Goal: Task Accomplishment & Management: Complete application form

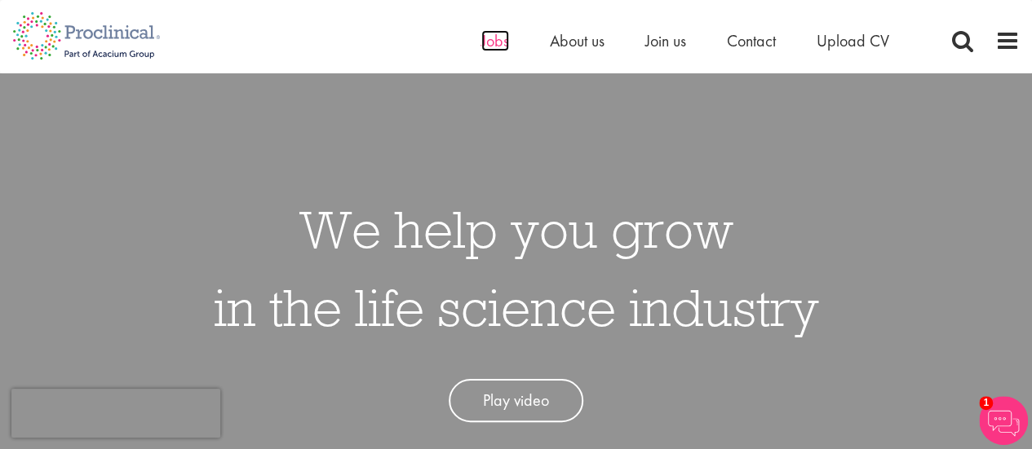
click at [501, 49] on span "Jobs" at bounding box center [495, 40] width 28 height 21
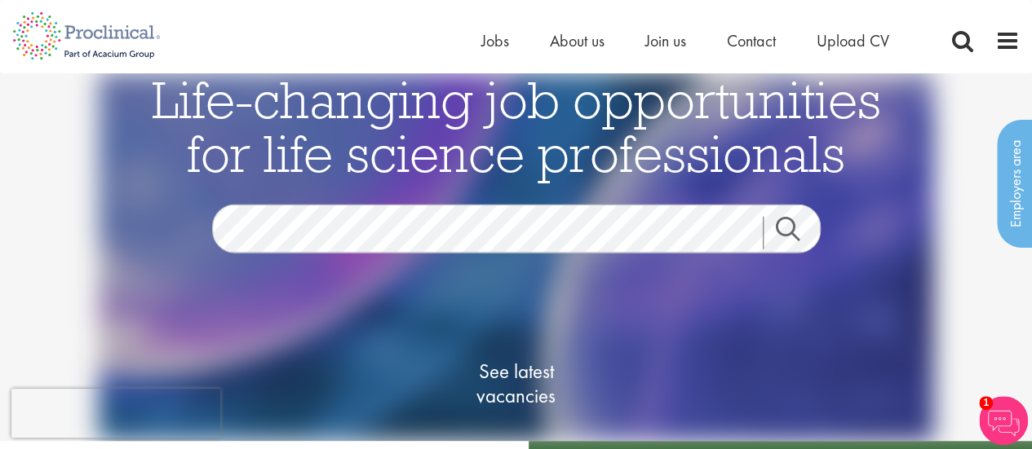
click at [793, 221] on link "Search" at bounding box center [798, 233] width 70 height 33
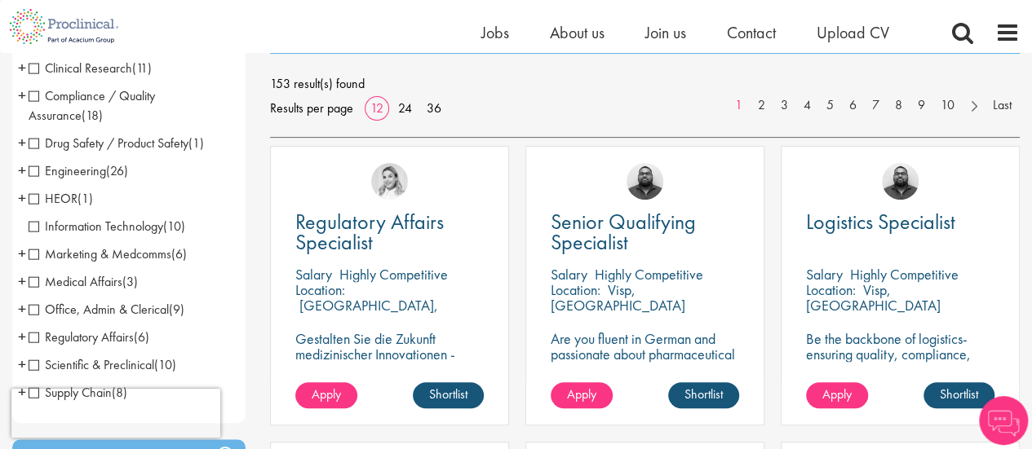
scroll to position [223, 0]
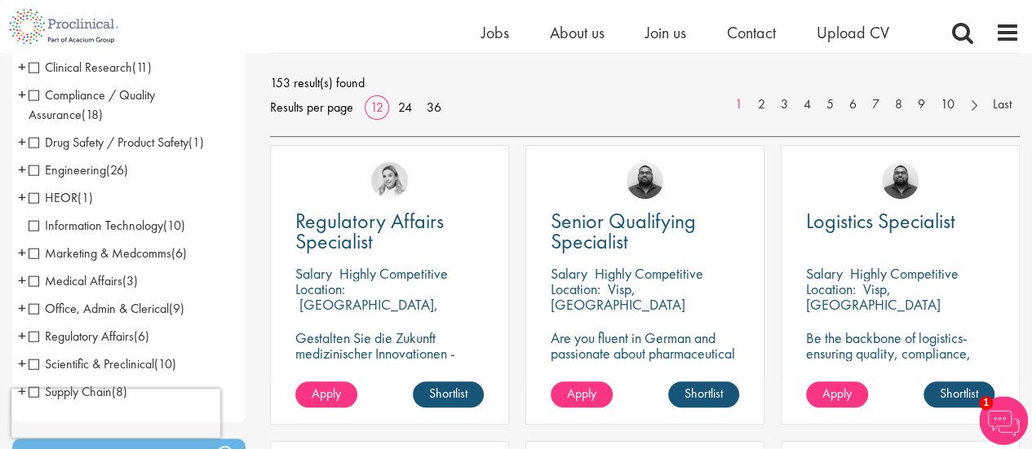
click at [406, 361] on div "Regulatory Affairs Specialist Salary Highly Competitive Location: Karlsruhe, Ge…" at bounding box center [389, 285] width 239 height 280
click at [330, 395] on span "Apply" at bounding box center [326, 393] width 29 height 17
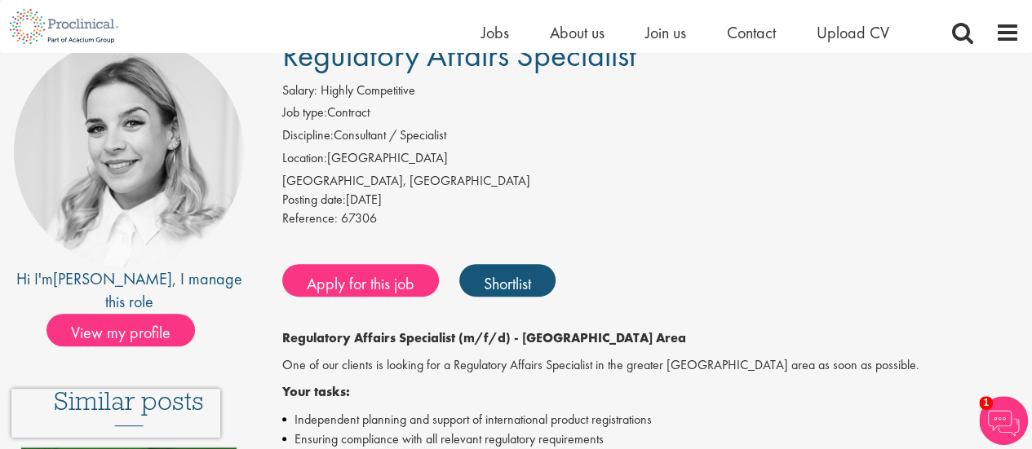
click at [675, 260] on div "Apply for this job Shortlist" at bounding box center [648, 280] width 741 height 49
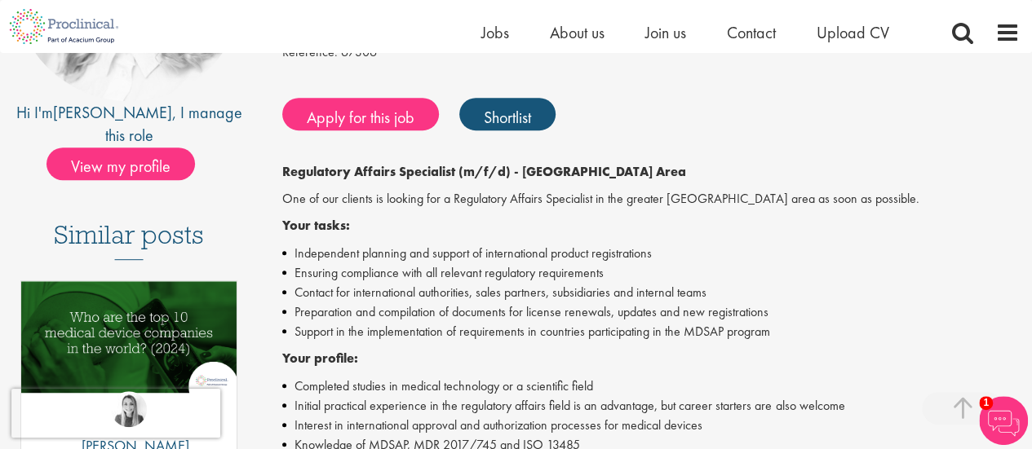
scroll to position [308, 0]
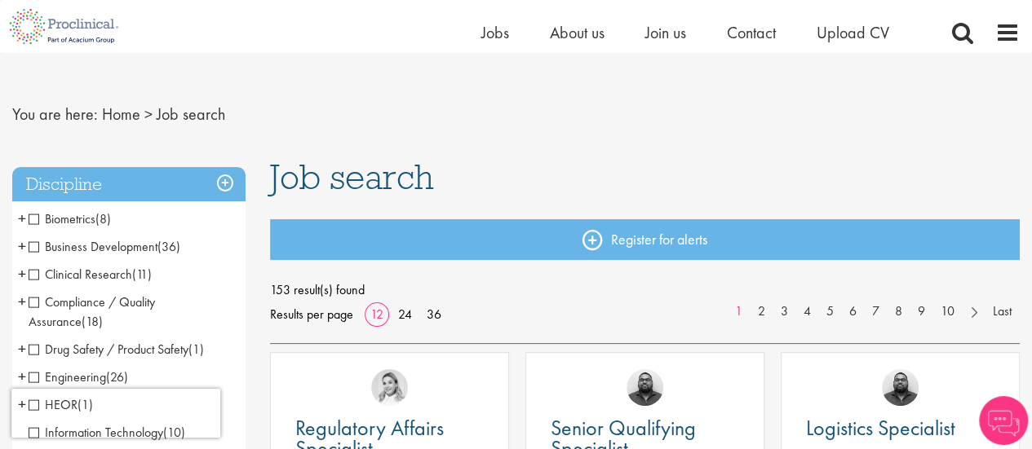
scroll to position [13, 0]
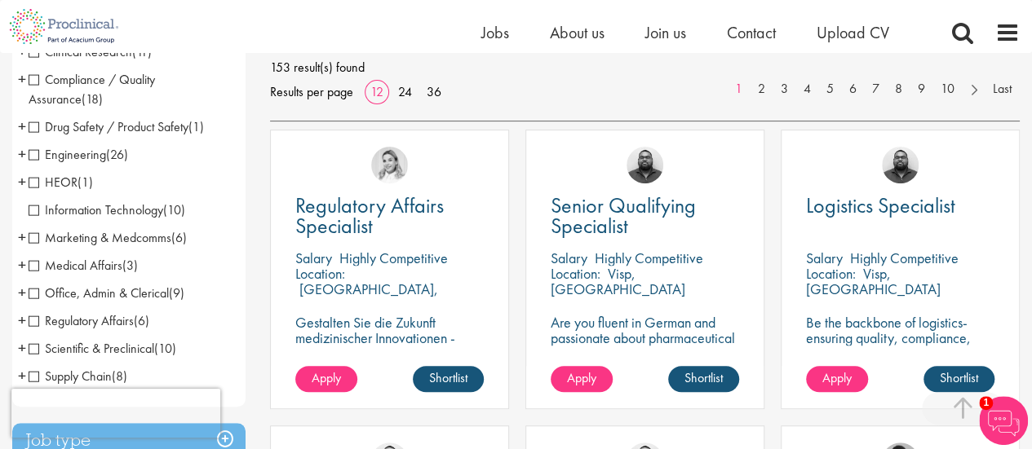
scroll to position [206, 0]
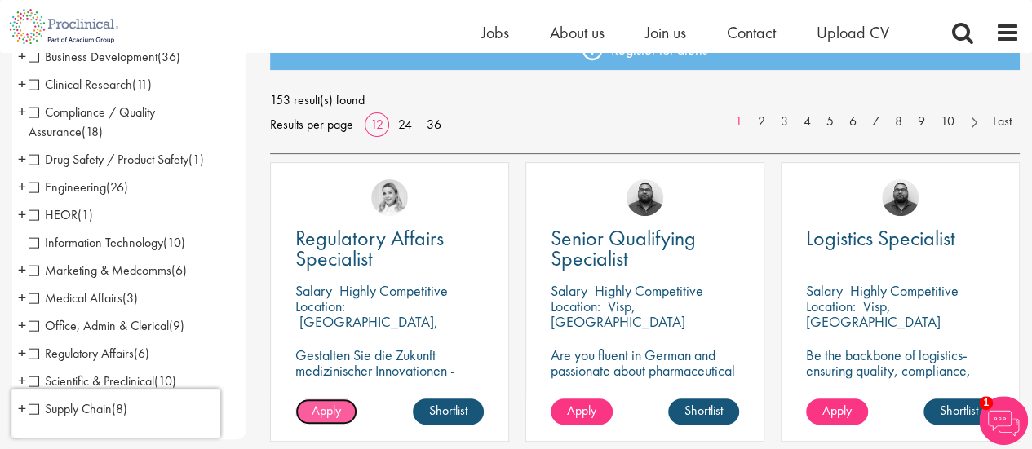
click at [336, 414] on span "Apply" at bounding box center [326, 410] width 29 height 17
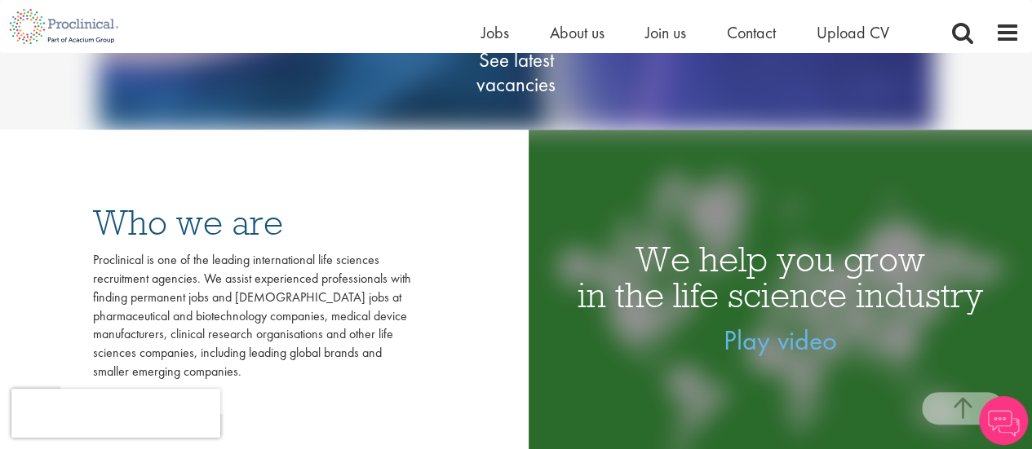
scroll to position [302, 0]
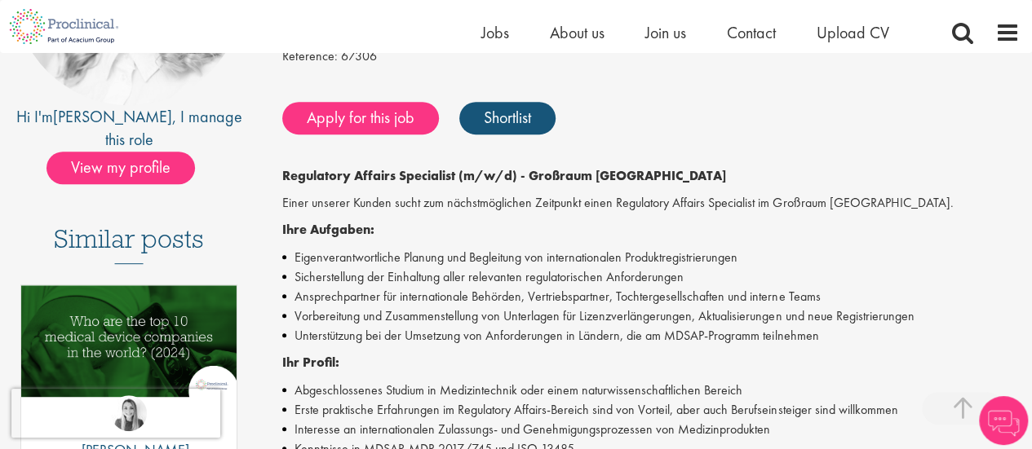
scroll to position [307, 0]
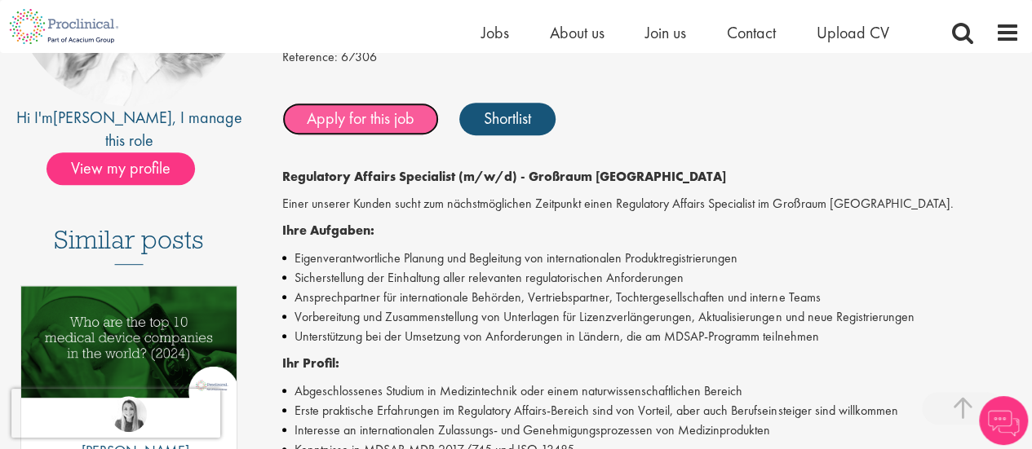
click at [380, 117] on link "Apply for this job" at bounding box center [360, 119] width 157 height 33
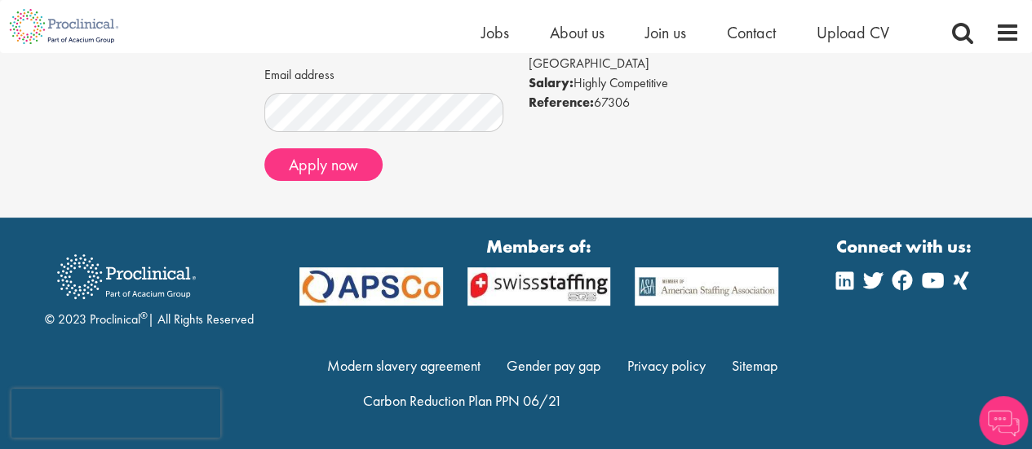
scroll to position [162, 0]
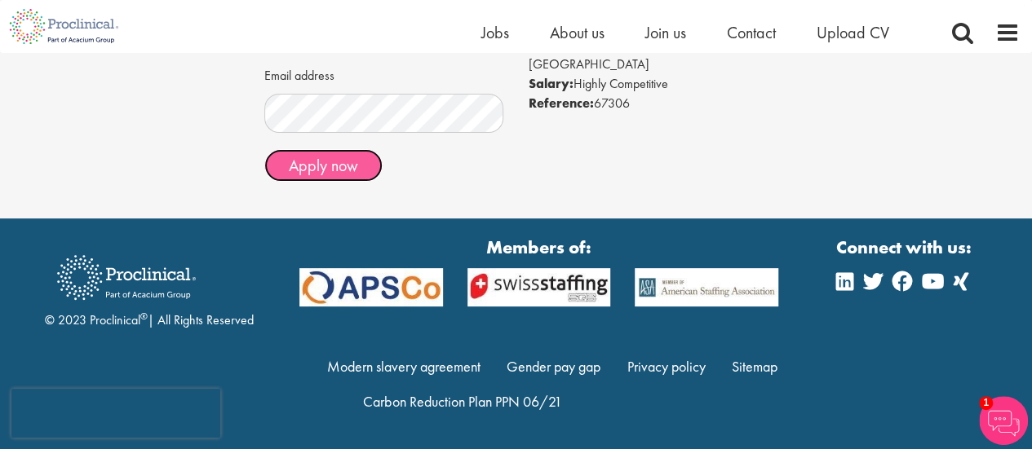
click at [310, 167] on button "Apply now" at bounding box center [323, 165] width 118 height 33
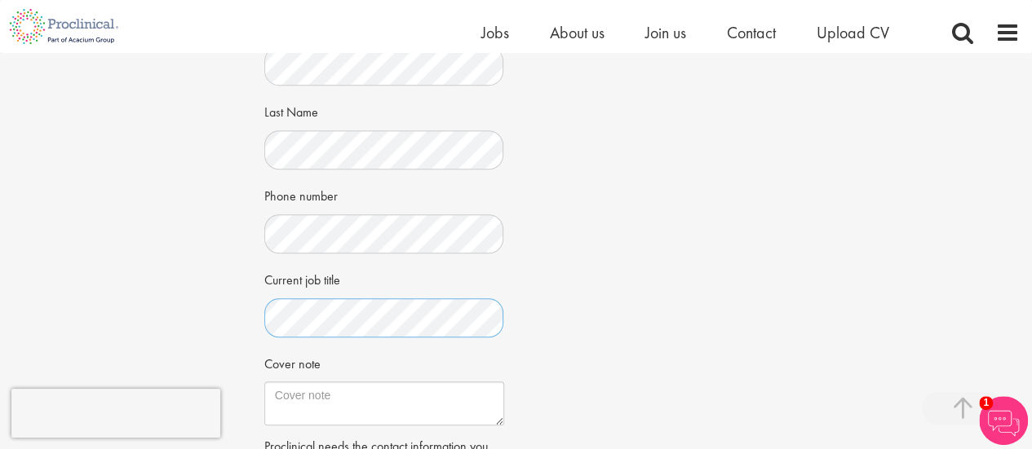
scroll to position [345, 0]
click at [299, 397] on textarea "Cover note" at bounding box center [384, 403] width 240 height 44
click at [447, 388] on textarea "Cover note" at bounding box center [384, 403] width 240 height 44
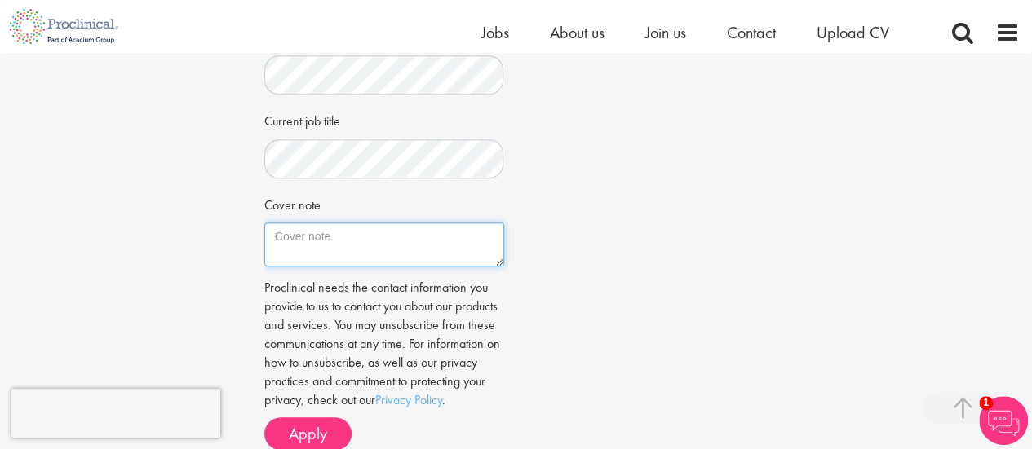
scroll to position [505, 0]
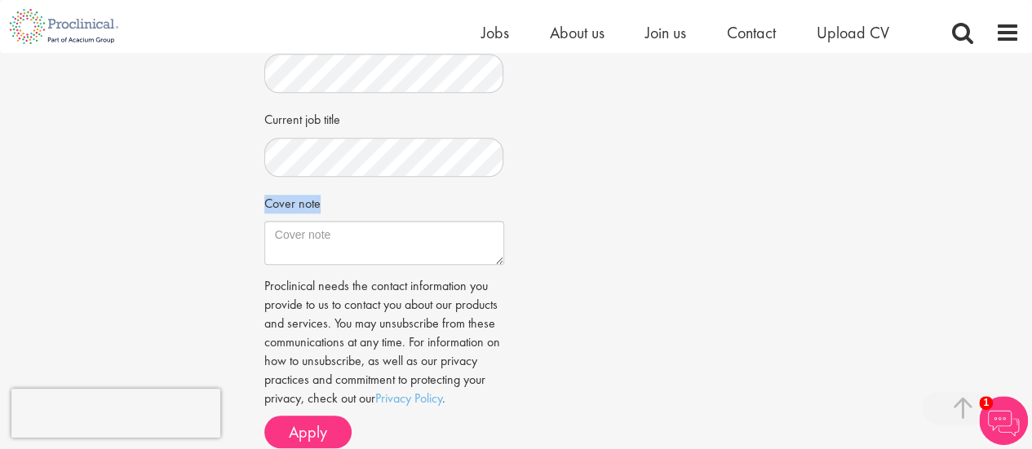
drag, startPoint x: 327, startPoint y: 199, endPoint x: 237, endPoint y: 216, distance: 92.1
click at [237, 216] on div "Apply Job information Regulatory Affairs Specialist Location: [GEOGRAPHIC_DATA]…" at bounding box center [516, 16] width 1056 height 937
copy label "Cover note"
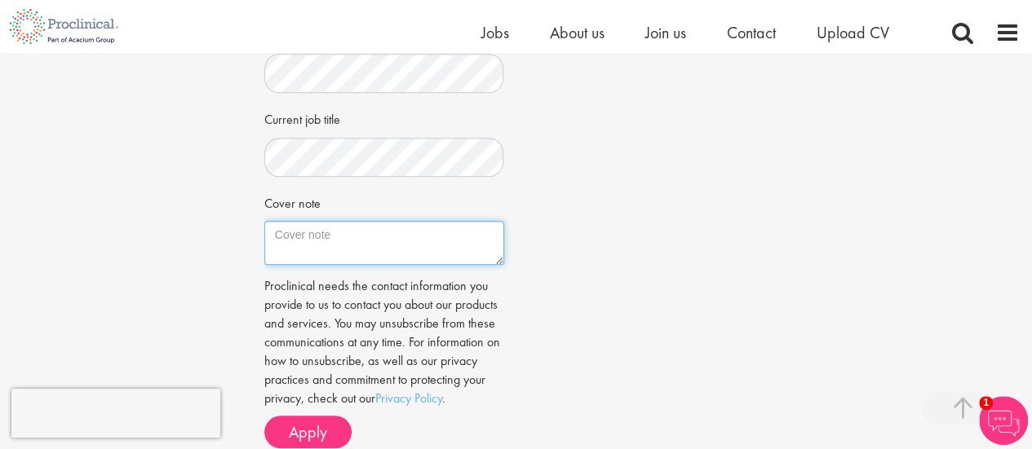
click at [439, 250] on textarea "Cover note" at bounding box center [384, 243] width 240 height 44
paste textarea "Lore Ip. Dolor, S am consect ad elitsed do eiusmodt in utl Etdolorema Aliquae A…"
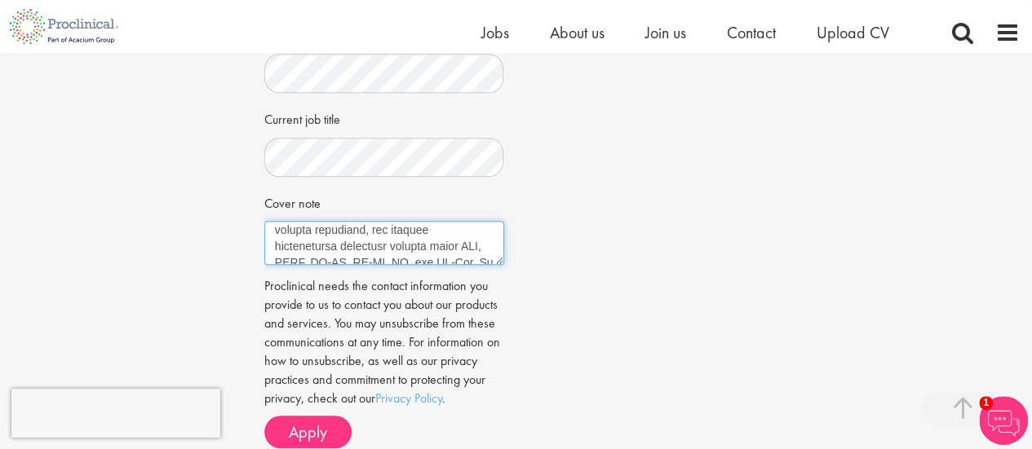
scroll to position [299, 0]
click at [418, 227] on textarea "Cover note" at bounding box center [384, 243] width 240 height 44
click at [374, 259] on textarea "Cover note" at bounding box center [384, 243] width 240 height 44
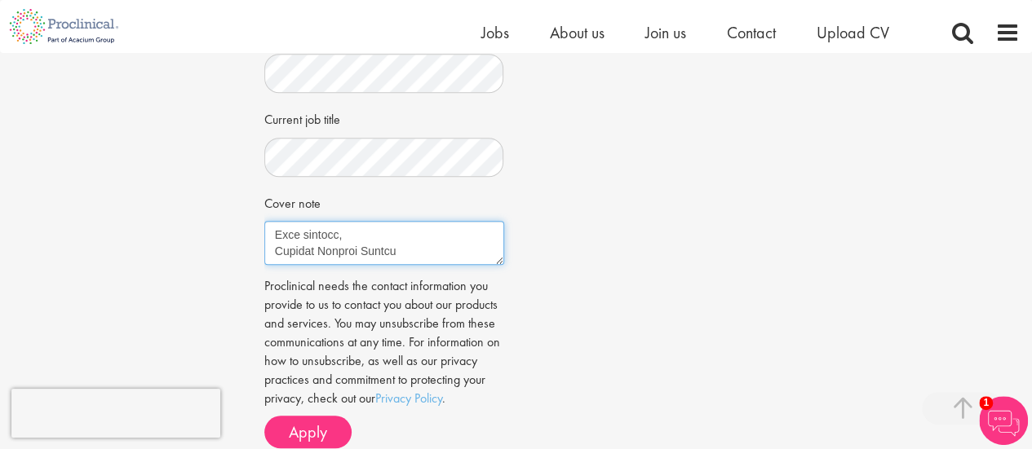
click at [418, 248] on textarea "Cover note" at bounding box center [384, 243] width 240 height 44
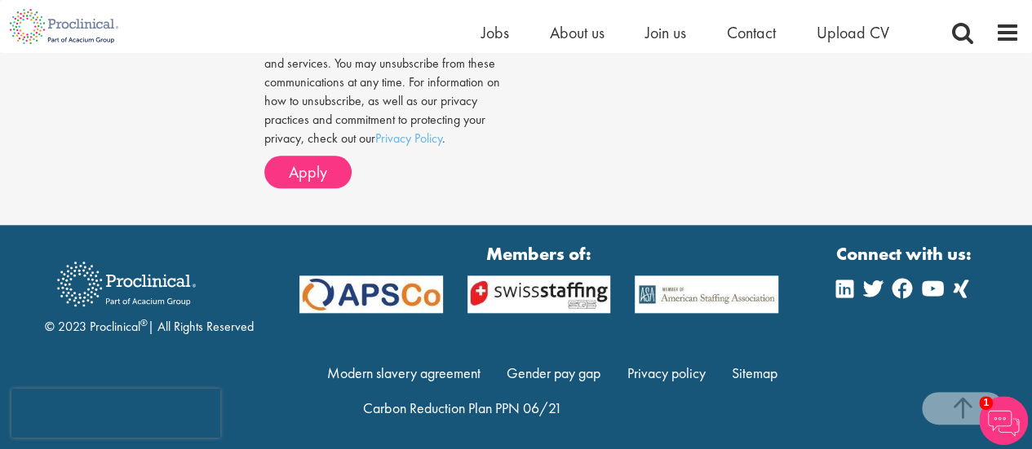
scroll to position [767, 0]
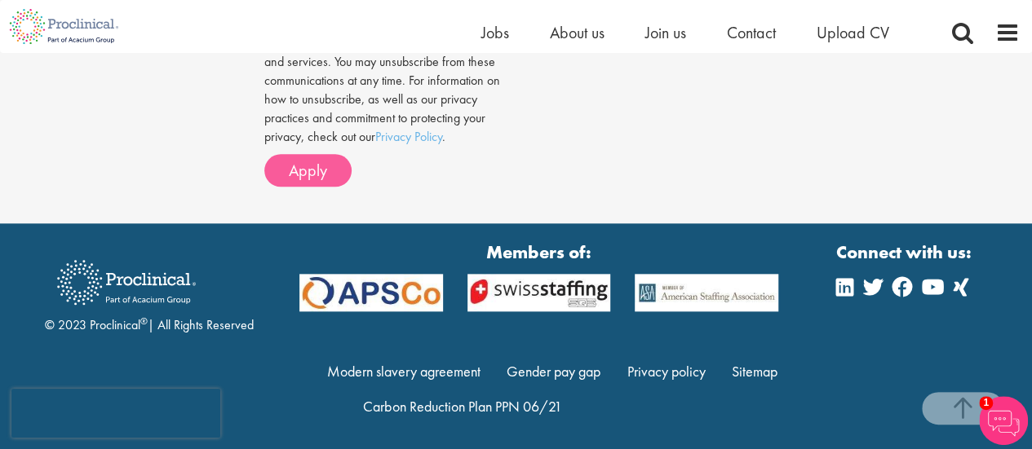
type textarea "Lore Ip. Dolor, S am consect ad elitsed do eiusmodt in utl Etdolorema Aliquae A…"
click at [305, 182] on button "Apply" at bounding box center [307, 170] width 87 height 33
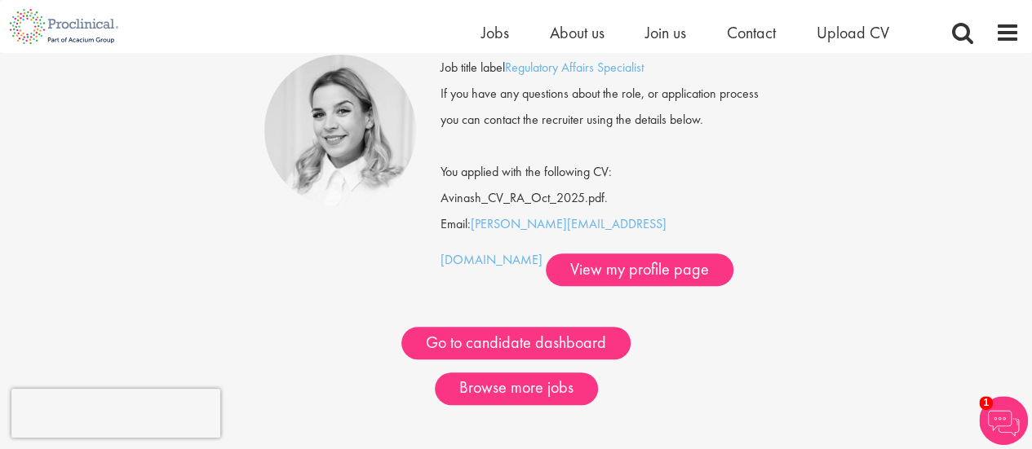
scroll to position [148, 0]
